Goal: Transaction & Acquisition: Obtain resource

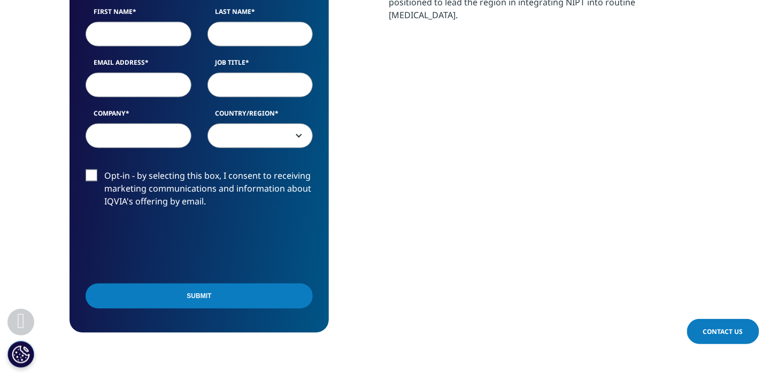
scroll to position [428, 0]
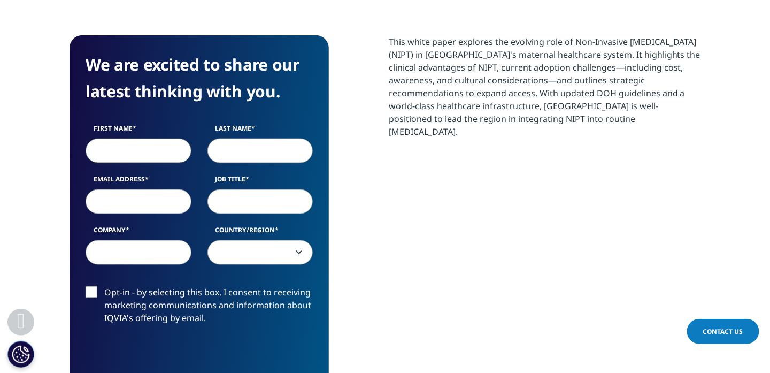
click at [169, 141] on input "First Name" at bounding box center [139, 151] width 106 height 25
type input "[PERSON_NAME]"
type input "[EMAIL_ADDRESS][DOMAIN_NAME]"
type input "Illumina"
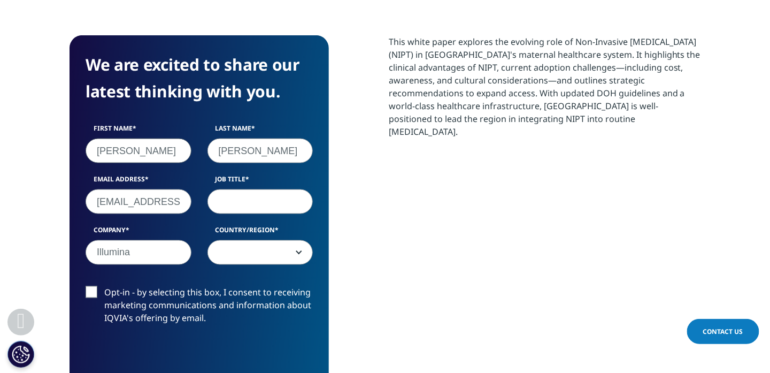
select select "[GEOGRAPHIC_DATA]"
click at [221, 189] on input "Job Title" at bounding box center [261, 201] width 106 height 25
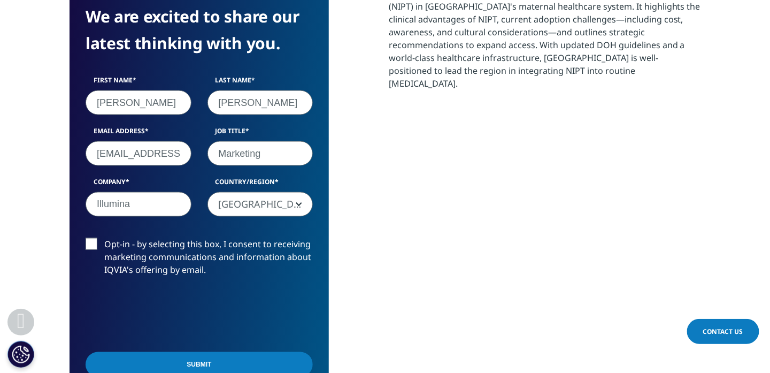
scroll to position [535, 0]
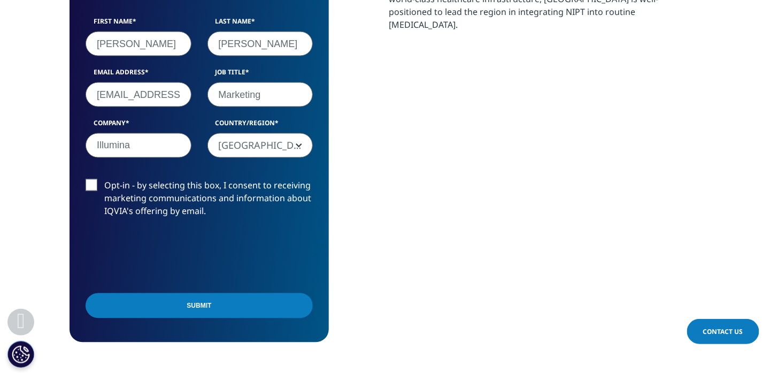
type input "Marketing"
click at [215, 293] on input "Submit" at bounding box center [199, 305] width 227 height 25
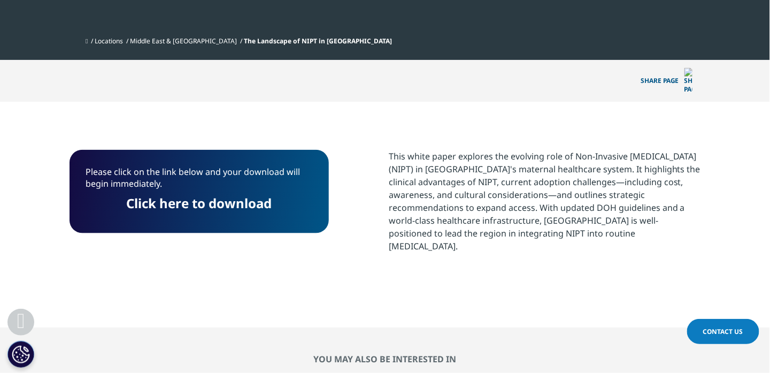
scroll to position [302, 0]
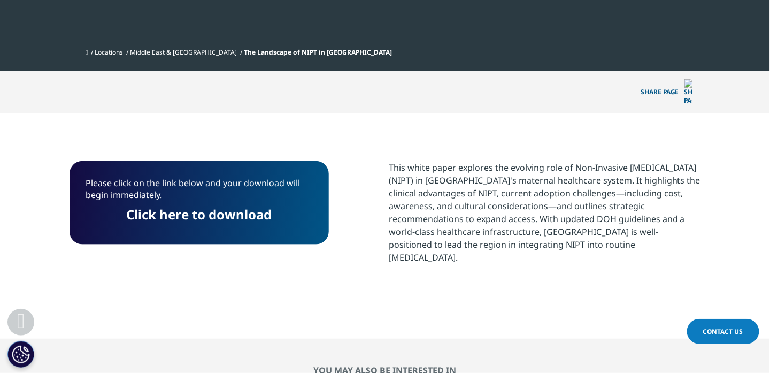
click at [191, 205] on link "Click here to download" at bounding box center [199, 214] width 145 height 18
